Goal: Information Seeking & Learning: Learn about a topic

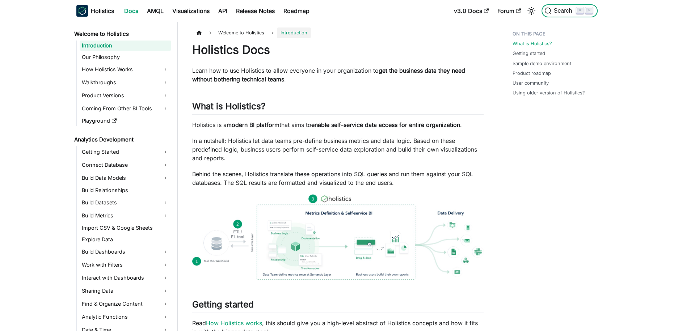
click at [558, 12] on span "Search" at bounding box center [563, 11] width 25 height 7
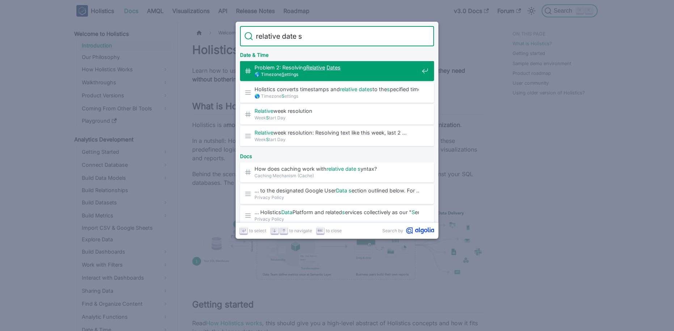
type input "relative date sy"
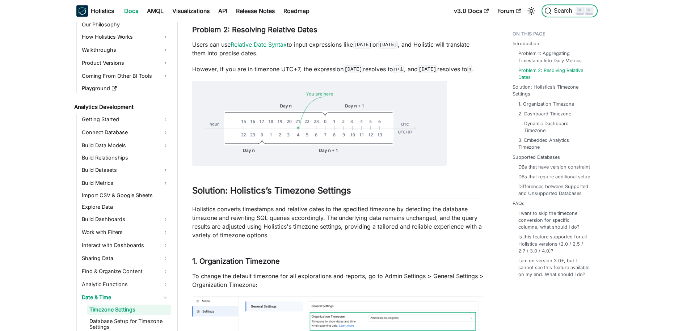
scroll to position [66, 0]
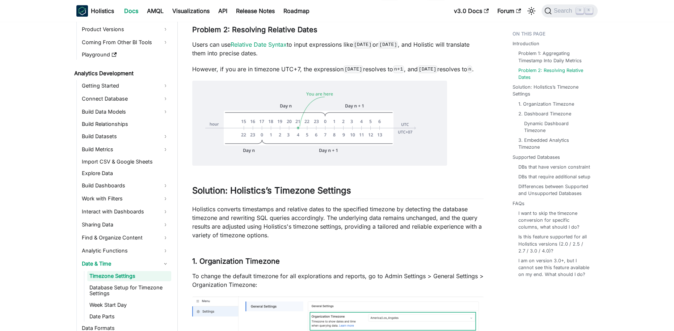
click at [272, 40] on p "Users can use Relative Date Syntax to input expressions like [DATE] or [DATE] ,…" at bounding box center [337, 48] width 291 height 17
click at [272, 44] on link "Relative Date Syntax" at bounding box center [258, 44] width 56 height 7
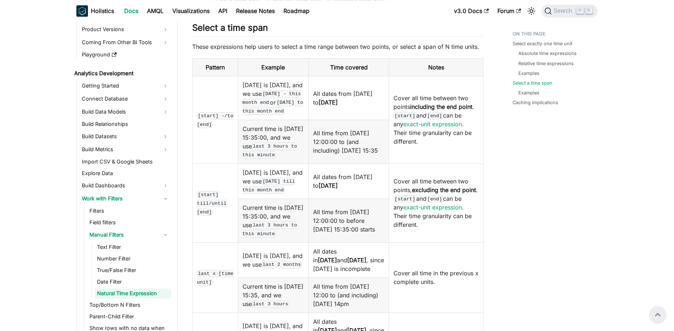
scroll to position [1460, 0]
